Goal: Transaction & Acquisition: Complete application form

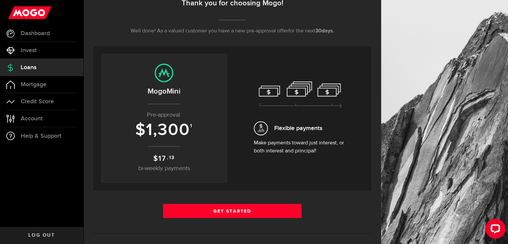
scroll to position [120, 0]
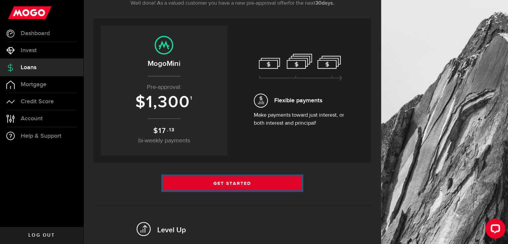
click at [207, 178] on link "Get Started" at bounding box center [232, 183] width 139 height 14
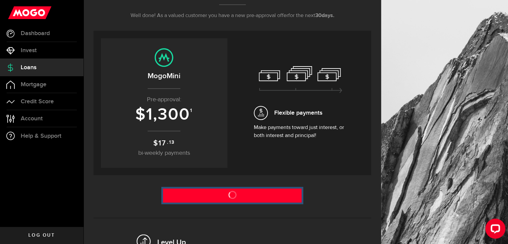
scroll to position [107, 0]
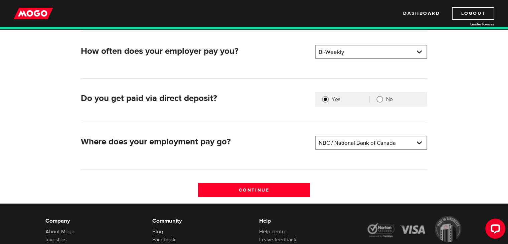
scroll to position [143, 0]
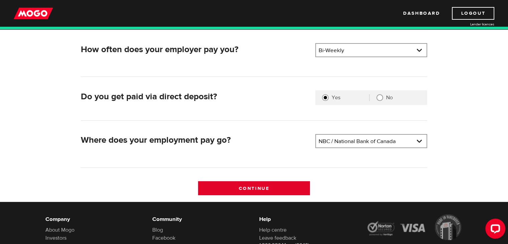
click at [240, 187] on input "Continue" at bounding box center [254, 188] width 112 height 14
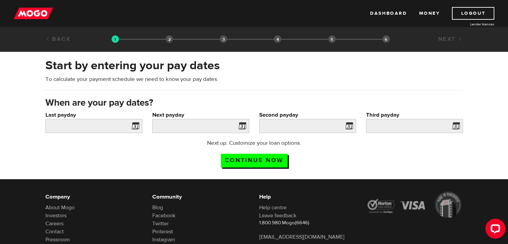
click at [135, 127] on span at bounding box center [134, 126] width 10 height 11
click at [111, 126] on input "Last payday" at bounding box center [93, 126] width 97 height 14
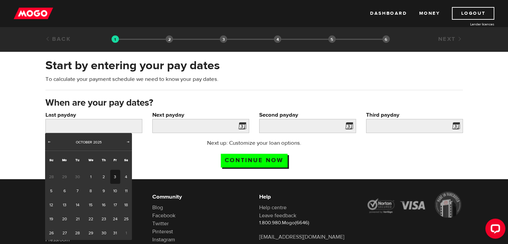
click at [114, 176] on link "3" at bounding box center [115, 177] width 10 height 14
type input "2025/10/03"
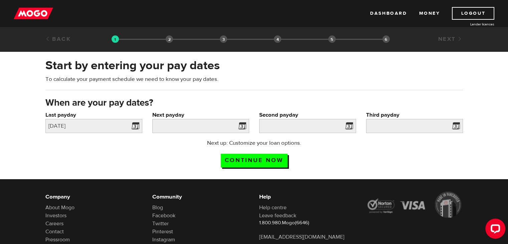
click at [240, 125] on span at bounding box center [241, 126] width 10 height 11
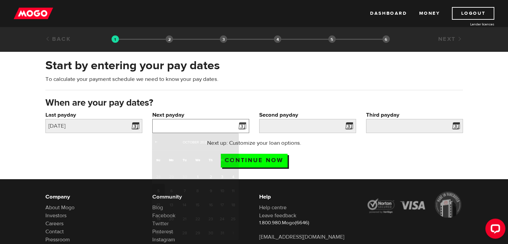
click at [226, 124] on input "Next payday" at bounding box center [200, 126] width 97 height 14
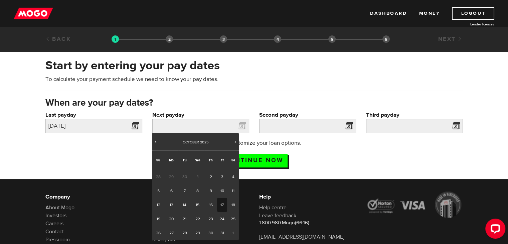
click at [221, 203] on link "17" at bounding box center [222, 205] width 10 height 14
type input "2025/10/17"
type input "2025/10/31"
type input "2025/11/14"
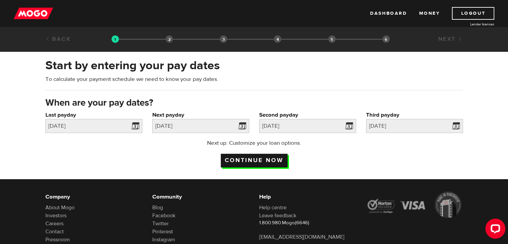
click at [274, 155] on input "Continue now" at bounding box center [254, 160] width 67 height 14
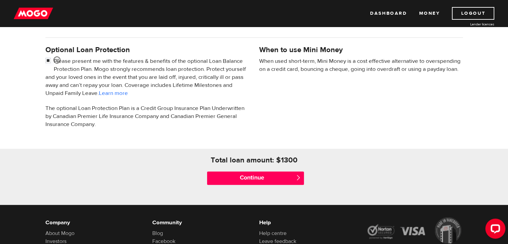
scroll to position [236, 0]
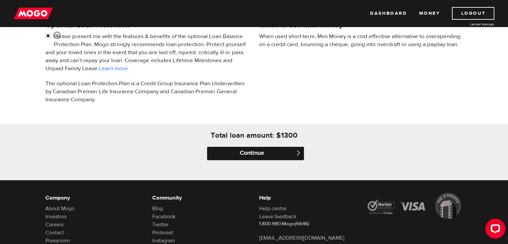
click at [244, 151] on input "Continue" at bounding box center [255, 152] width 97 height 13
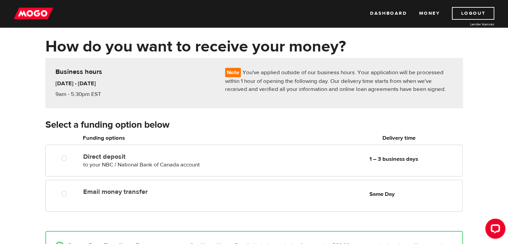
scroll to position [27, 0]
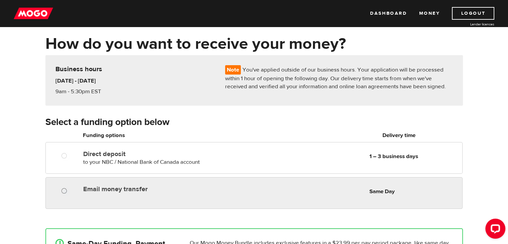
radio input "true"
click at [64, 191] on input "Email money transfer" at bounding box center [65, 191] width 8 height 8
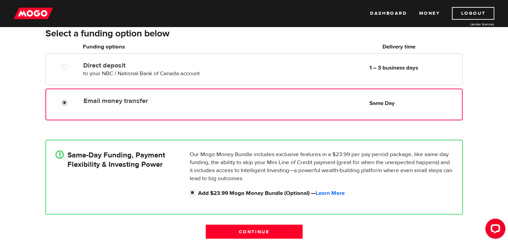
scroll to position [127, 0]
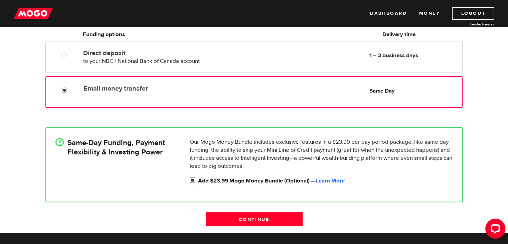
click at [191, 180] on input "Add $23.99 Mogo Money Bundle (Optional) — Learn More" at bounding box center [194, 181] width 8 height 8
checkbox input "false"
radio input "false"
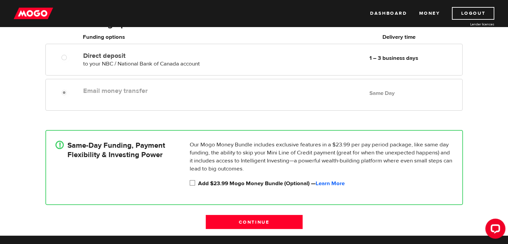
scroll to position [126, 0]
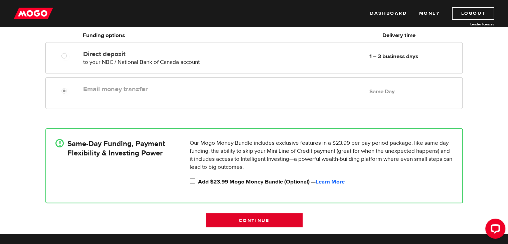
click at [240, 215] on input "Continue" at bounding box center [254, 220] width 97 height 14
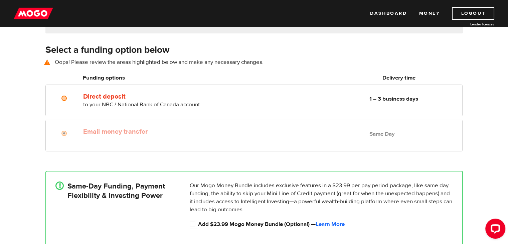
scroll to position [93, 0]
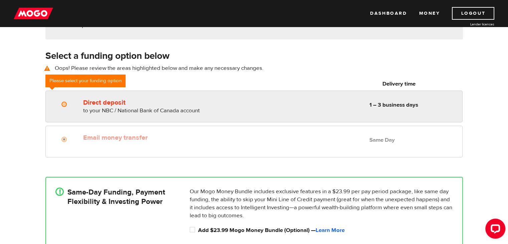
radio input "true"
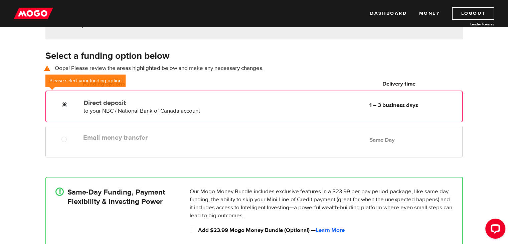
click at [67, 101] on input "Direct deposit" at bounding box center [66, 105] width 8 height 8
click at [143, 131] on div "Email money transfer Delivery in Same Day" at bounding box center [159, 136] width 159 height 11
click at [100, 142] on div "Email money transfer Delivery in Same Day Same Day" at bounding box center [270, 137] width 381 height 13
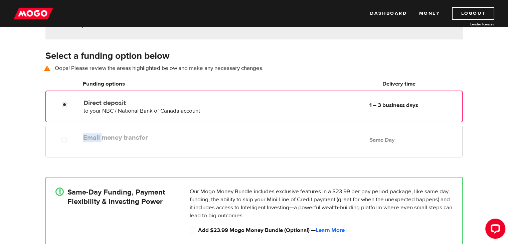
click at [100, 142] on div "Email money transfer Delivery in Same Day Same Day" at bounding box center [270, 137] width 381 height 13
click at [143, 81] on h6 "Funding options" at bounding box center [160, 84] width 154 height 8
click at [85, 144] on div "Email money transfer Delivery in Same Day Same Day" at bounding box center [253, 141] width 416 height 32
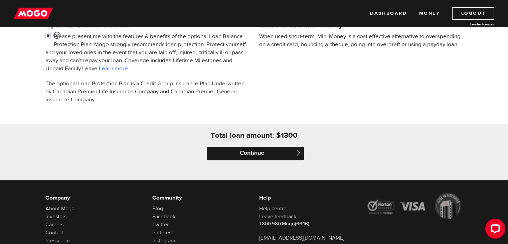
click at [240, 153] on input "Continue" at bounding box center [255, 152] width 97 height 13
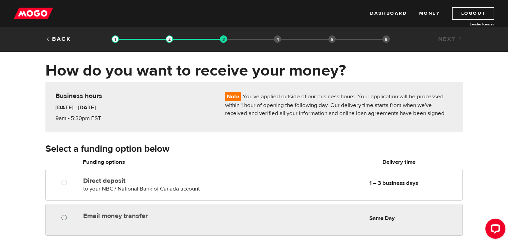
radio input "true"
click at [64, 217] on input "Email money transfer" at bounding box center [65, 218] width 8 height 8
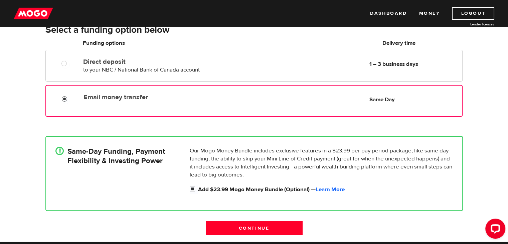
scroll to position [120, 0]
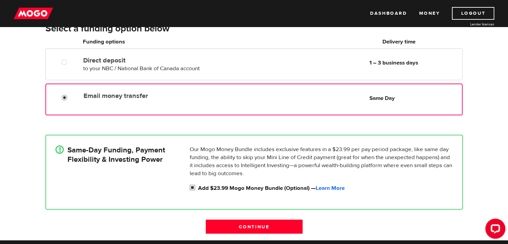
click at [191, 188] on input "Add $23.99 Mogo Money Bundle (Optional) — Learn More" at bounding box center [194, 188] width 8 height 8
checkbox input "false"
radio input "false"
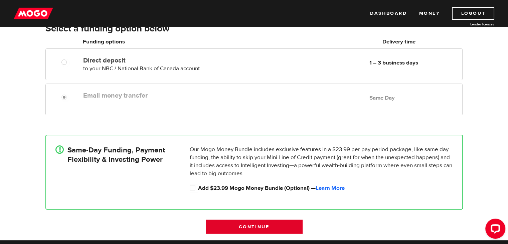
click at [237, 225] on input "Continue" at bounding box center [254, 226] width 97 height 14
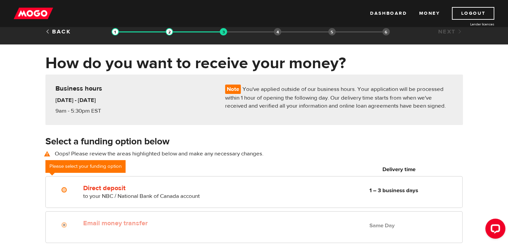
scroll to position [5, 0]
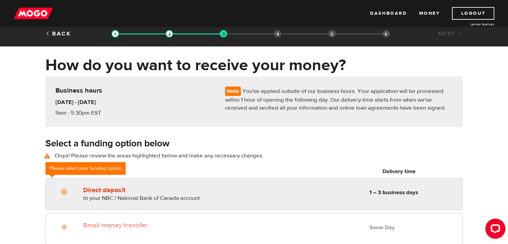
radio input "true"
click at [58, 199] on div "Direct deposit to your NBC / National Bank of Canada account Delivery in 1 – 3 …" at bounding box center [254, 192] width 416 height 19
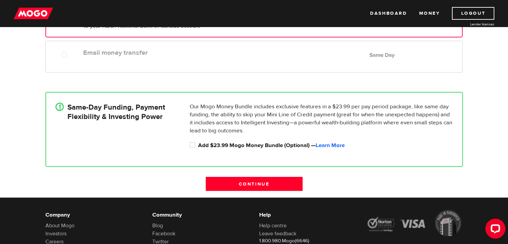
scroll to position [0, 0]
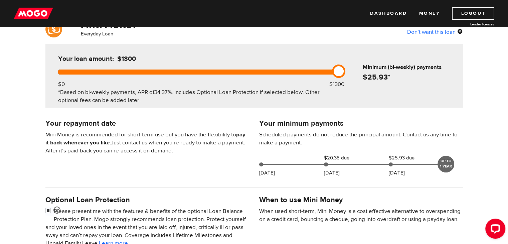
scroll to position [44, 0]
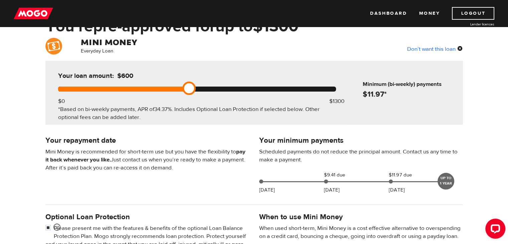
drag, startPoint x: 339, startPoint y: 86, endPoint x: 186, endPoint y: 92, distance: 152.6
click at [186, 92] on link at bounding box center [188, 87] width 13 height 13
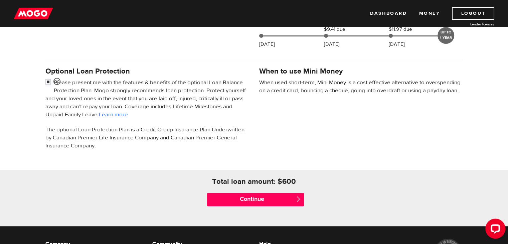
scroll to position [210, 0]
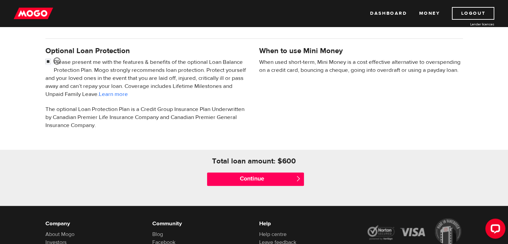
click at [221, 185] on div "Continue " at bounding box center [254, 179] width 107 height 27
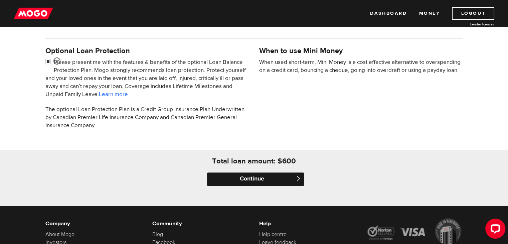
click at [222, 183] on input "Continue" at bounding box center [255, 178] width 97 height 13
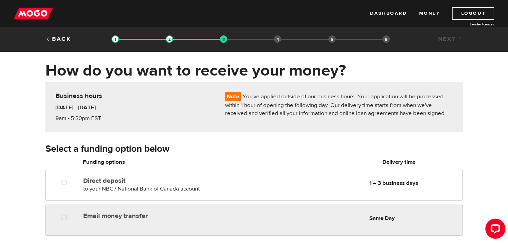
radio input "true"
click at [76, 218] on div at bounding box center [66, 218] width 40 height 8
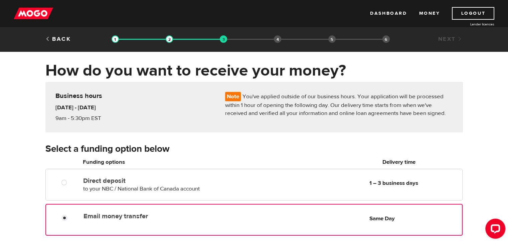
click at [77, 218] on div at bounding box center [67, 218] width 40 height 8
click at [63, 219] on input "Email money transfer" at bounding box center [66, 218] width 8 height 8
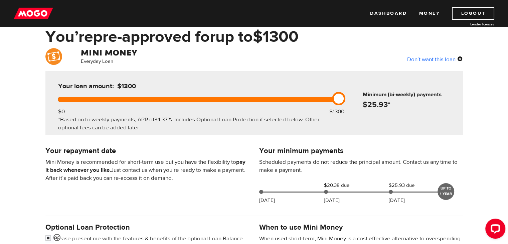
scroll to position [10, 0]
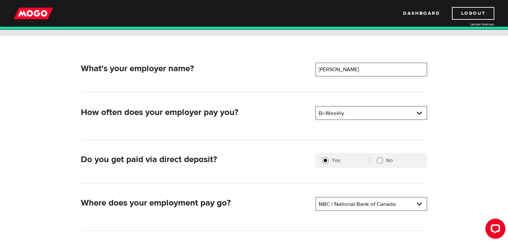
scroll to position [132, 0]
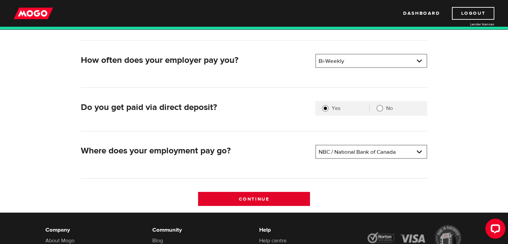
click at [219, 197] on input "Continue" at bounding box center [254, 199] width 112 height 14
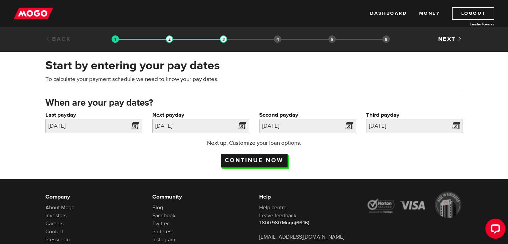
click at [238, 162] on input "Continue now" at bounding box center [254, 160] width 67 height 14
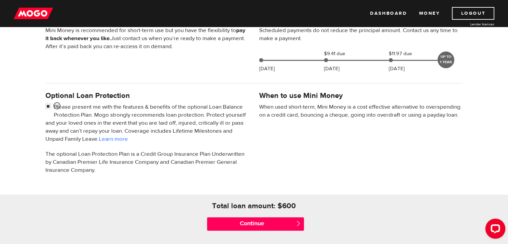
scroll to position [230, 0]
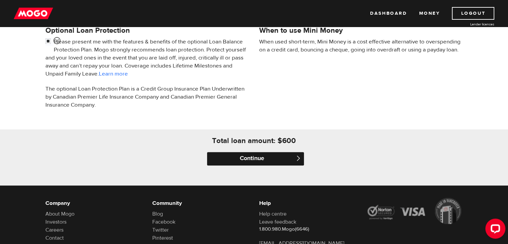
click at [263, 155] on input "Continue" at bounding box center [255, 158] width 97 height 13
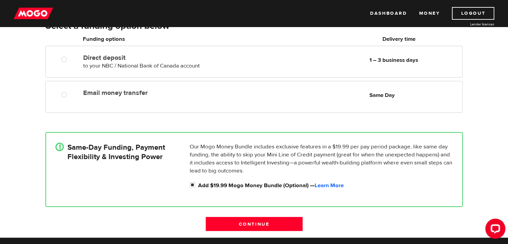
scroll to position [125, 0]
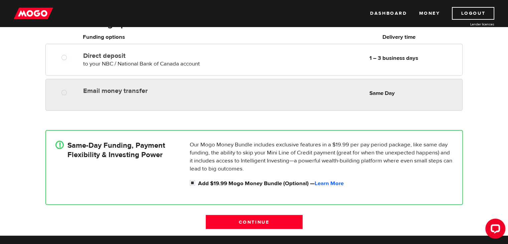
radio input "true"
click at [97, 97] on div "Email money transfer Delivery in Same Day Same Day" at bounding box center [253, 95] width 416 height 32
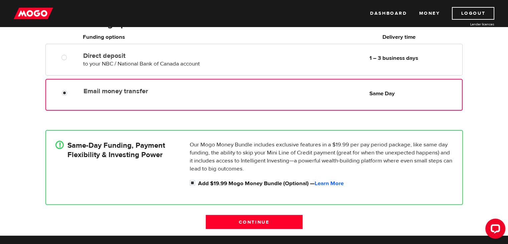
click at [97, 97] on div "Email money transfer Delivery in Same Day Same Day" at bounding box center [253, 95] width 416 height 32
click at [62, 89] on input "Email money transfer" at bounding box center [66, 93] width 8 height 8
click at [225, 220] on input "Continue" at bounding box center [254, 222] width 97 height 14
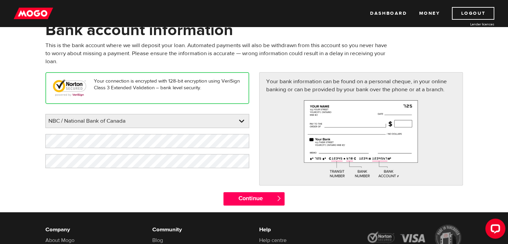
scroll to position [40, 0]
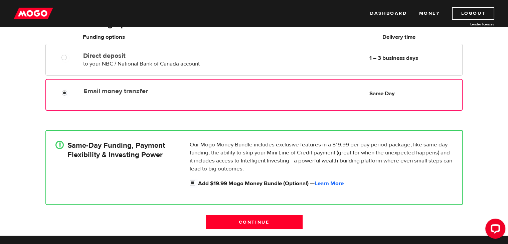
click at [103, 80] on div "Email money transfer Delivery in Same Day Same Day" at bounding box center [253, 95] width 416 height 32
click at [192, 181] on input "Add $19.99 Mogo Money Bundle (Optional) — Learn More" at bounding box center [194, 183] width 8 height 8
checkbox input "false"
radio input "false"
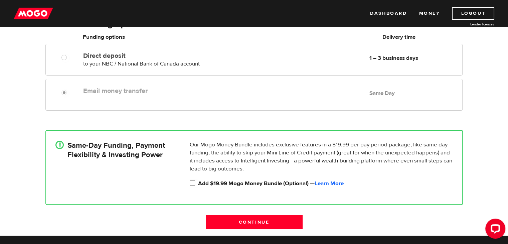
click at [191, 182] on input "Add $19.99 Mogo Money Bundle (Optional) — Learn More" at bounding box center [194, 183] width 8 height 8
checkbox input "true"
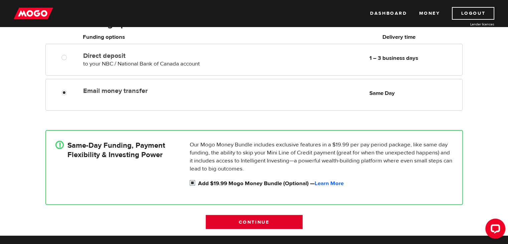
click at [241, 224] on input "Continue" at bounding box center [254, 222] width 97 height 14
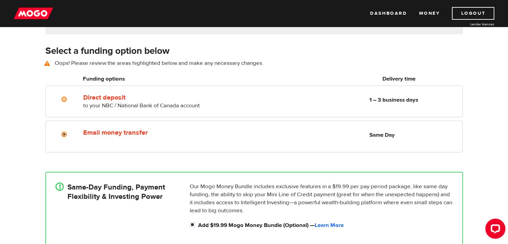
scroll to position [93, 0]
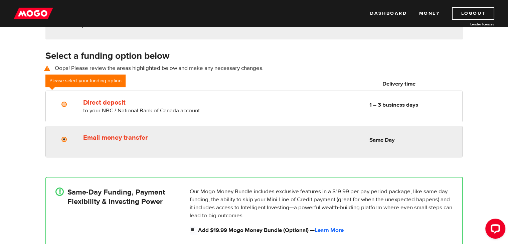
radio input "true"
click at [74, 146] on div "Email money transfer Delivery in Same Day Same Day" at bounding box center [253, 141] width 416 height 32
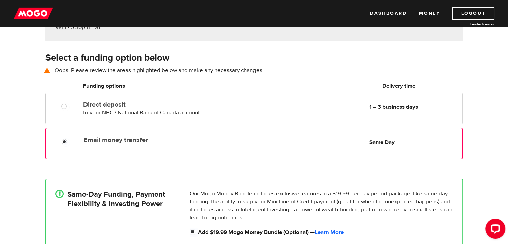
scroll to position [114, 0]
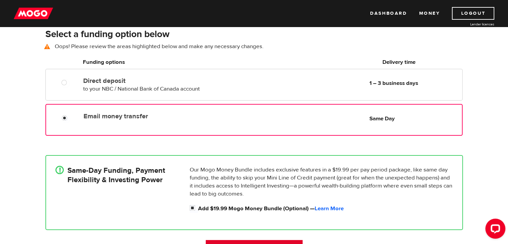
click at [235, 242] on input "Continue" at bounding box center [254, 247] width 97 height 14
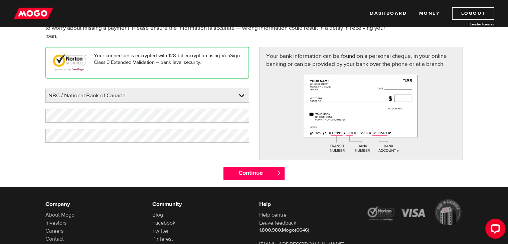
scroll to position [67, 0]
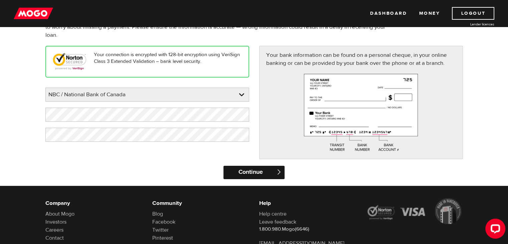
click at [234, 169] on input "Continue" at bounding box center [253, 172] width 61 height 13
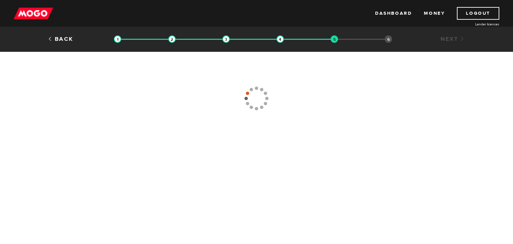
type input "[PHONE_NUMBER]"
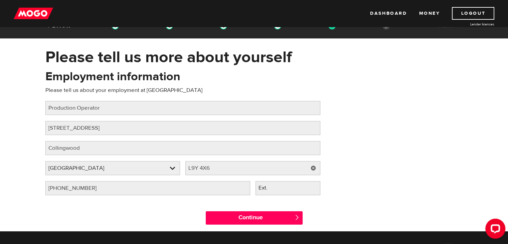
scroll to position [27, 0]
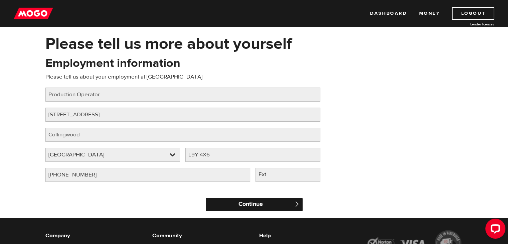
click at [212, 203] on input "Continue" at bounding box center [254, 204] width 97 height 13
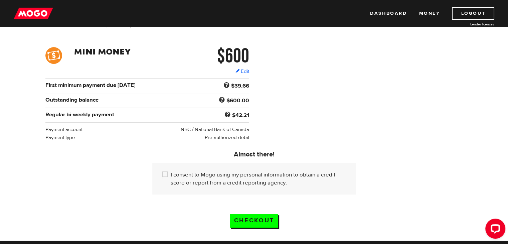
scroll to position [88, 0]
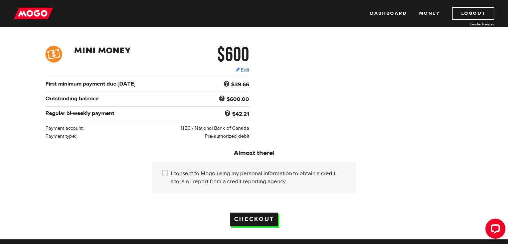
click at [246, 216] on input "Checkout" at bounding box center [254, 219] width 48 height 14
click at [246, 215] on input "Checkout" at bounding box center [254, 219] width 48 height 14
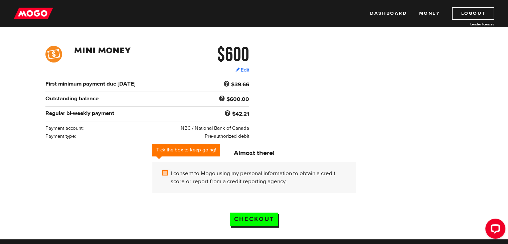
click at [164, 172] on input "I consent to Mogo using my personal information to obtain a credit score or rep…" at bounding box center [166, 173] width 8 height 8
checkbox input "true"
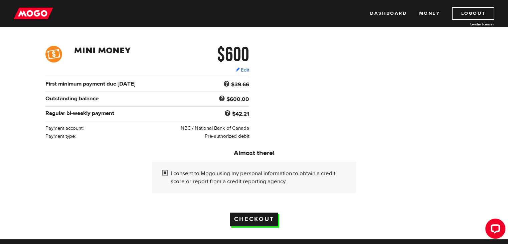
click at [241, 216] on input "Checkout" at bounding box center [254, 219] width 48 height 14
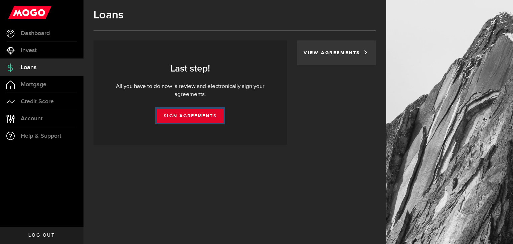
click at [184, 114] on link "Sign Agreements" at bounding box center [190, 115] width 66 height 14
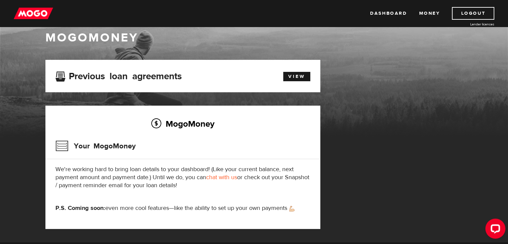
scroll to position [27, 0]
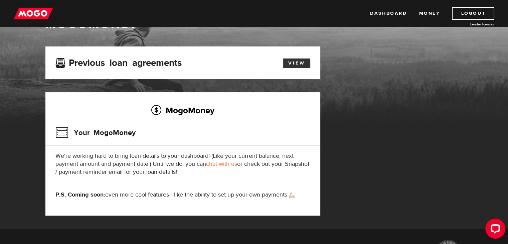
click at [306, 62] on link "View" at bounding box center [296, 62] width 27 height 9
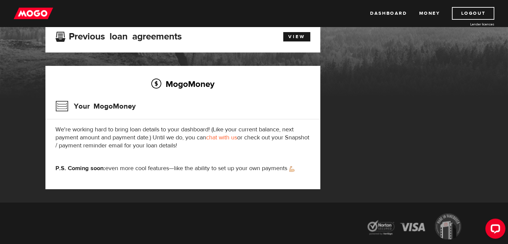
scroll to position [53, 0]
